Goal: Check status

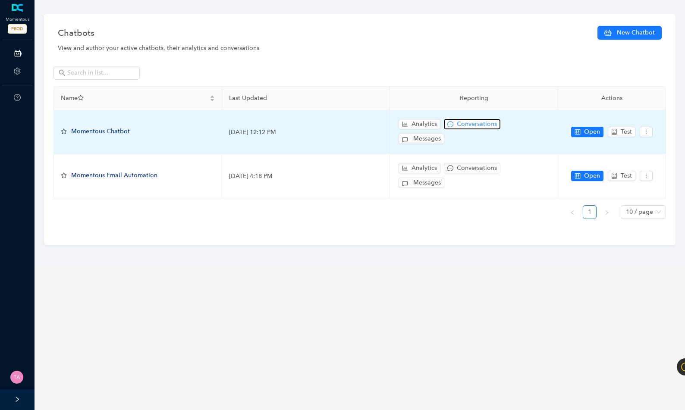
click at [458, 126] on span "Conversations" at bounding box center [477, 124] width 40 height 9
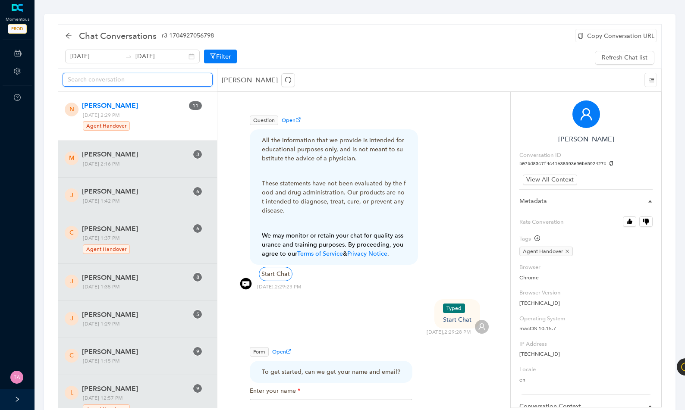
click at [171, 76] on input "text" at bounding box center [134, 79] width 133 height 9
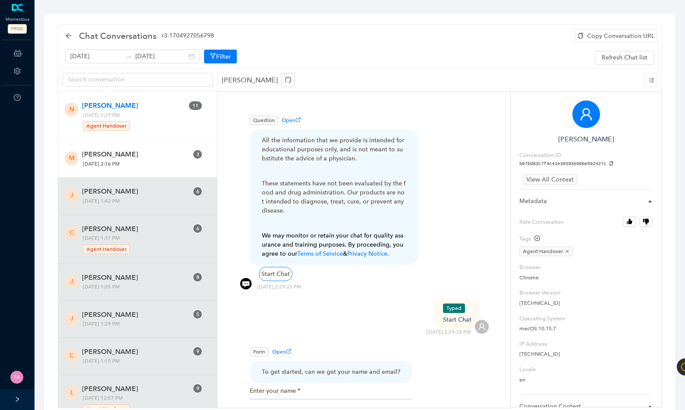
click at [125, 165] on span "[DATE] 2:16 PM" at bounding box center [131, 164] width 103 height 9
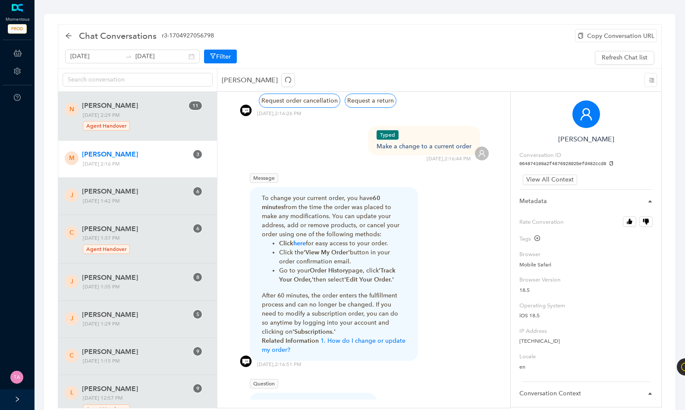
scroll to position [634, 0]
